Goal: Task Accomplishment & Management: Complete application form

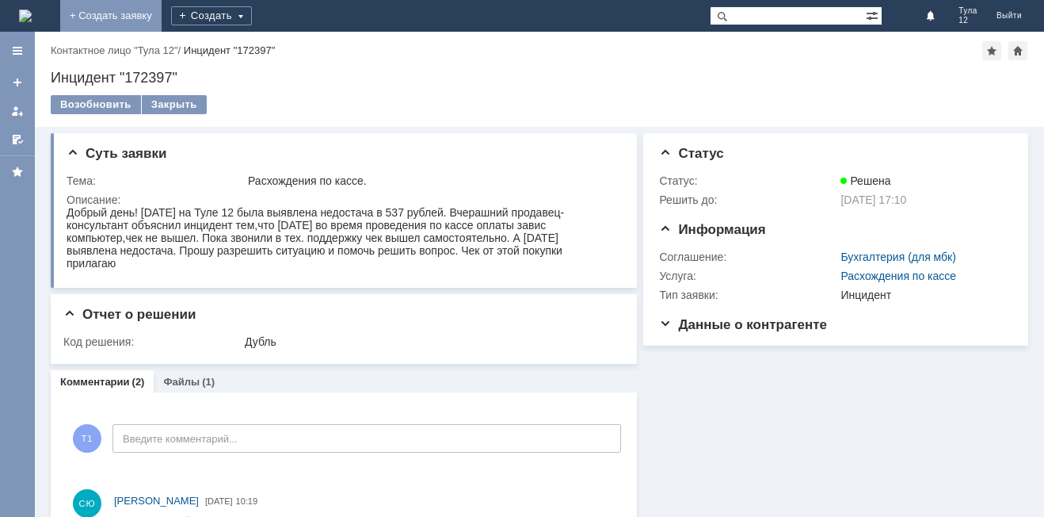
click at [162, 21] on link "+ Создать заявку" at bounding box center [110, 16] width 101 height 32
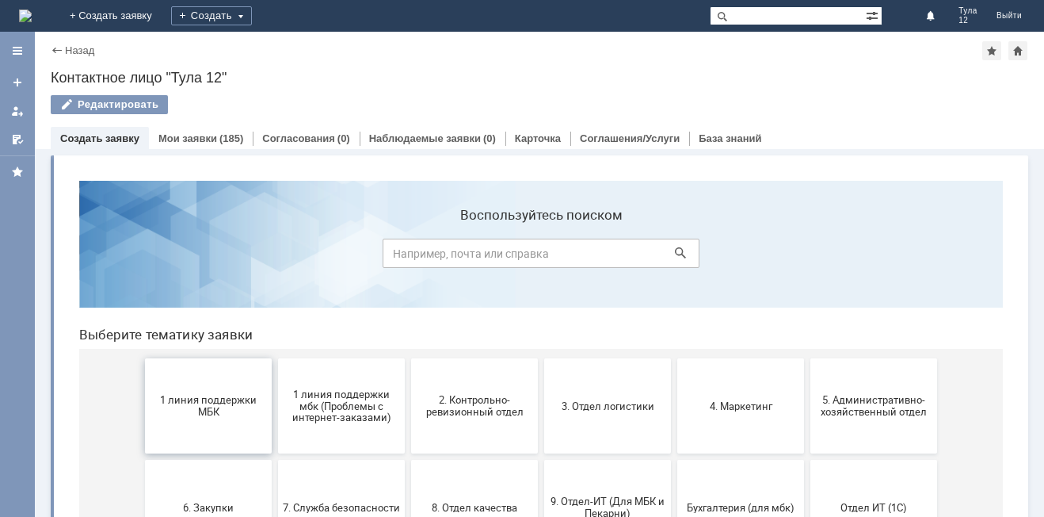
click at [244, 400] on span "1 линия поддержки МБК" at bounding box center [208, 406] width 117 height 24
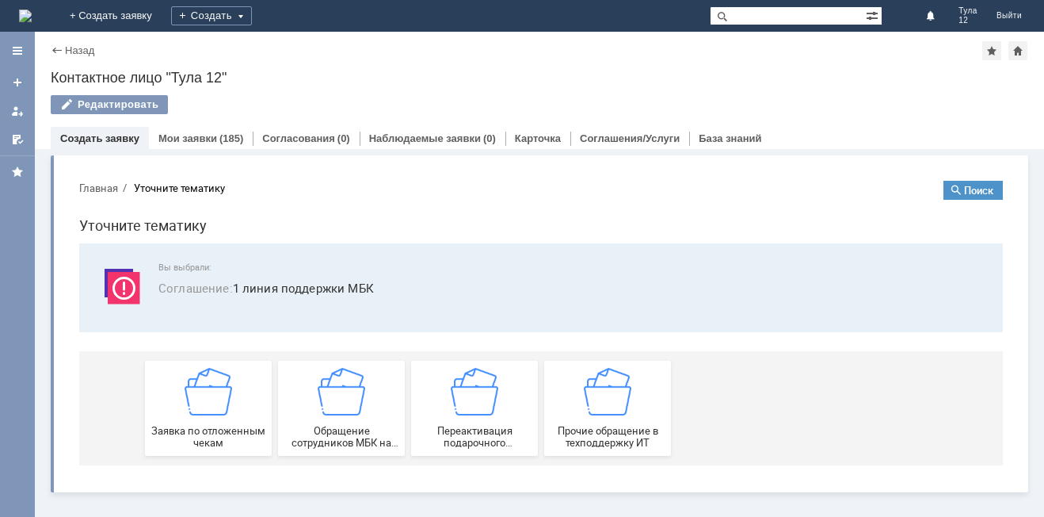
click at [246, 402] on div "Заявка по отложенным чекам" at bounding box center [208, 408] width 117 height 81
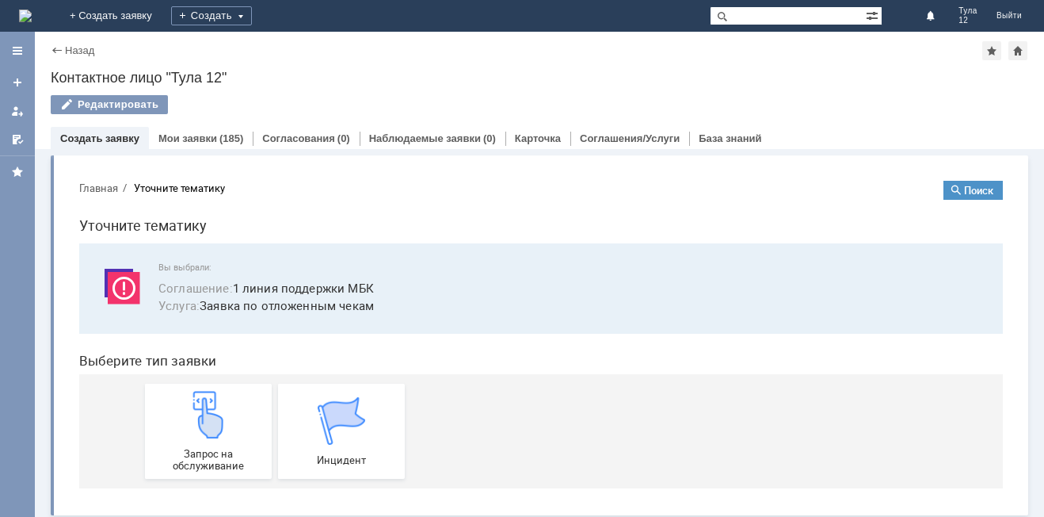
click at [246, 402] on div "Запрос на обслуживание" at bounding box center [208, 431] width 117 height 81
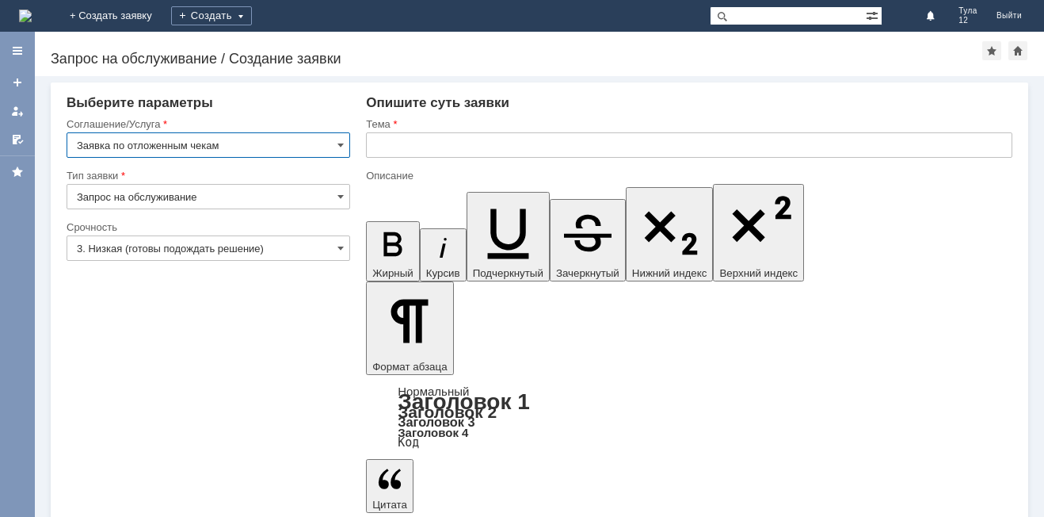
click at [376, 147] on input "text" at bounding box center [689, 144] width 646 height 25
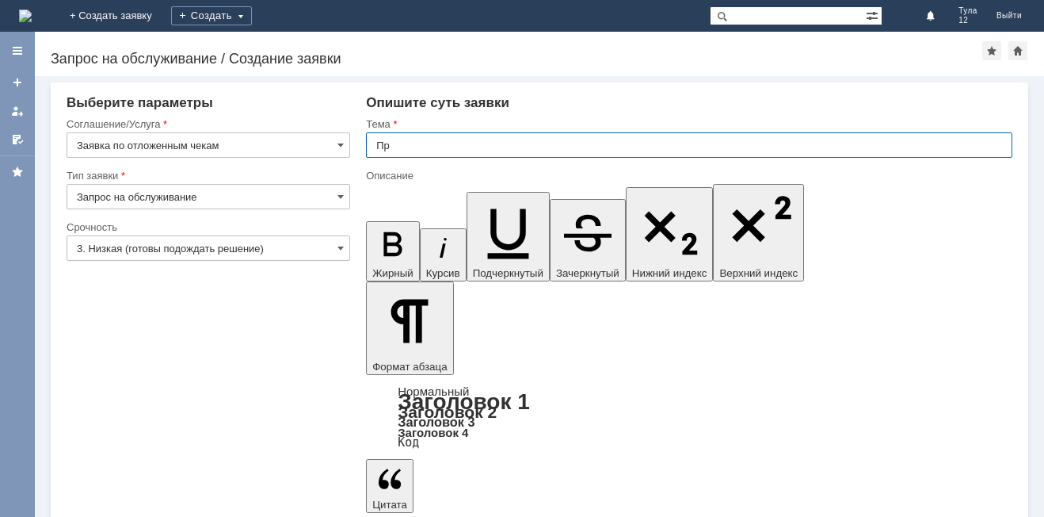
type input "П"
type input "Тула 12 отложенные чеки"
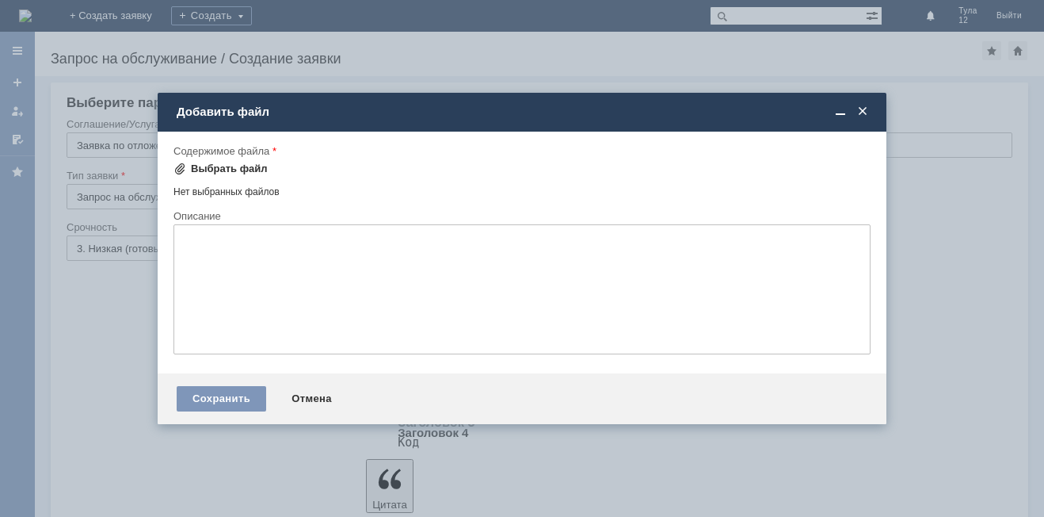
click at [247, 164] on div "Выбрать файл" at bounding box center [229, 168] width 77 height 13
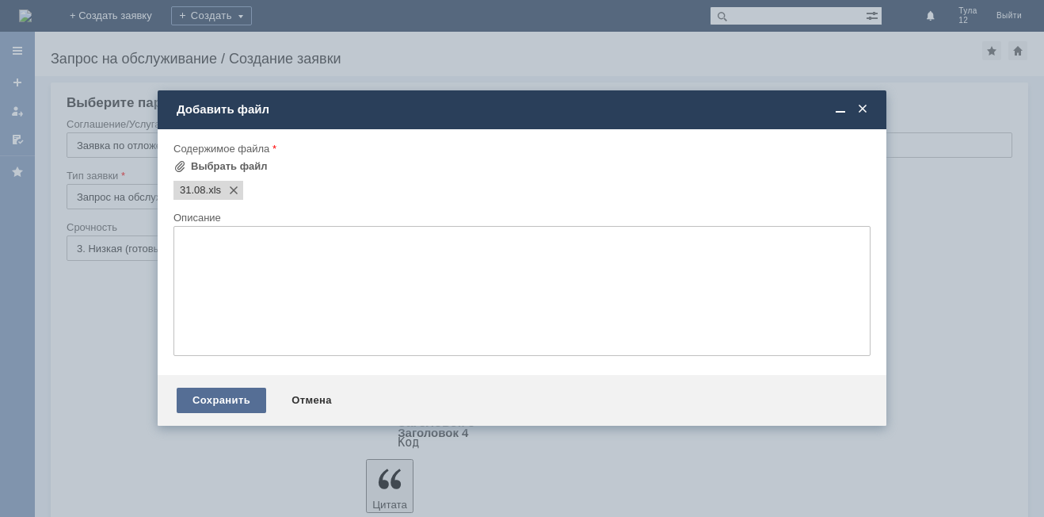
click at [237, 398] on div "Сохранить" at bounding box center [222, 399] width 90 height 25
